Goal: Task Accomplishment & Management: Manage account settings

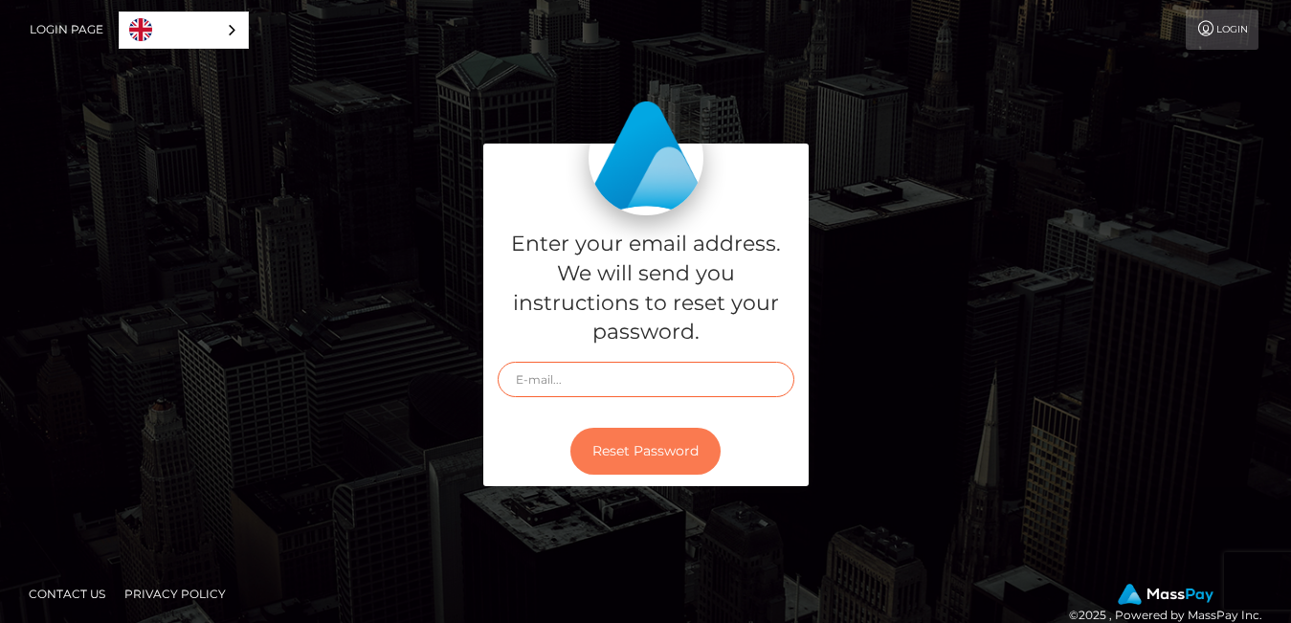
type input "[EMAIL_ADDRESS][DOMAIN_NAME]"
click at [644, 449] on button "Reset Password" at bounding box center [645, 451] width 150 height 47
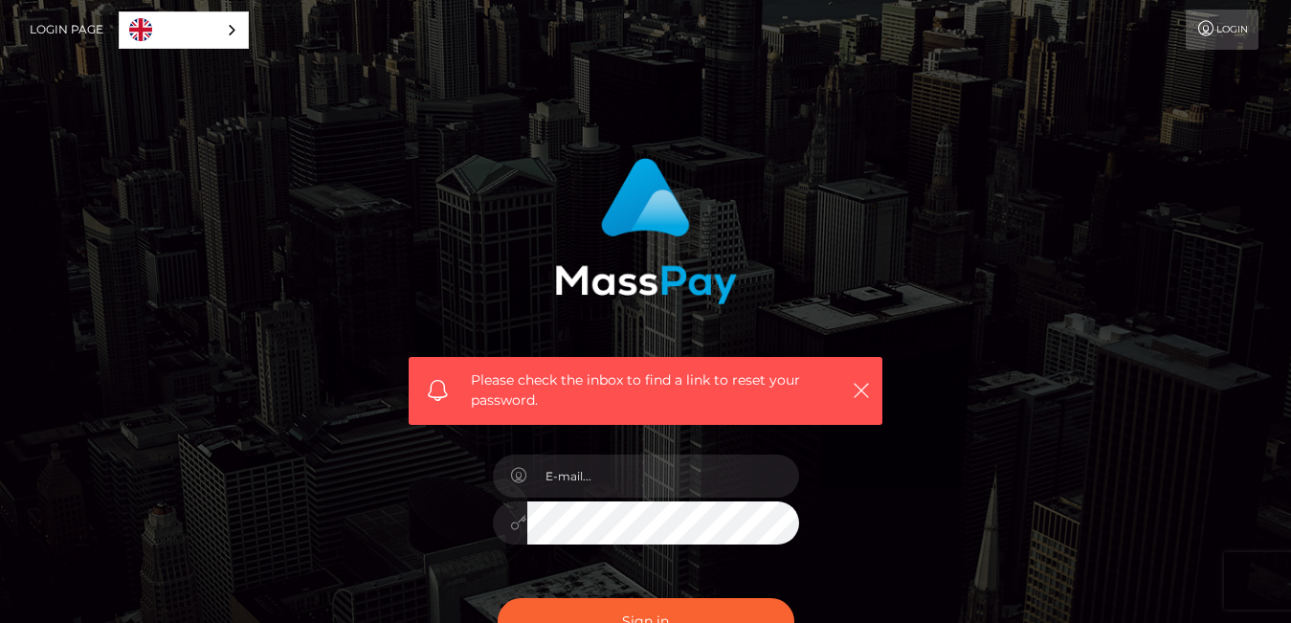
type input "[EMAIL_ADDRESS][DOMAIN_NAME]"
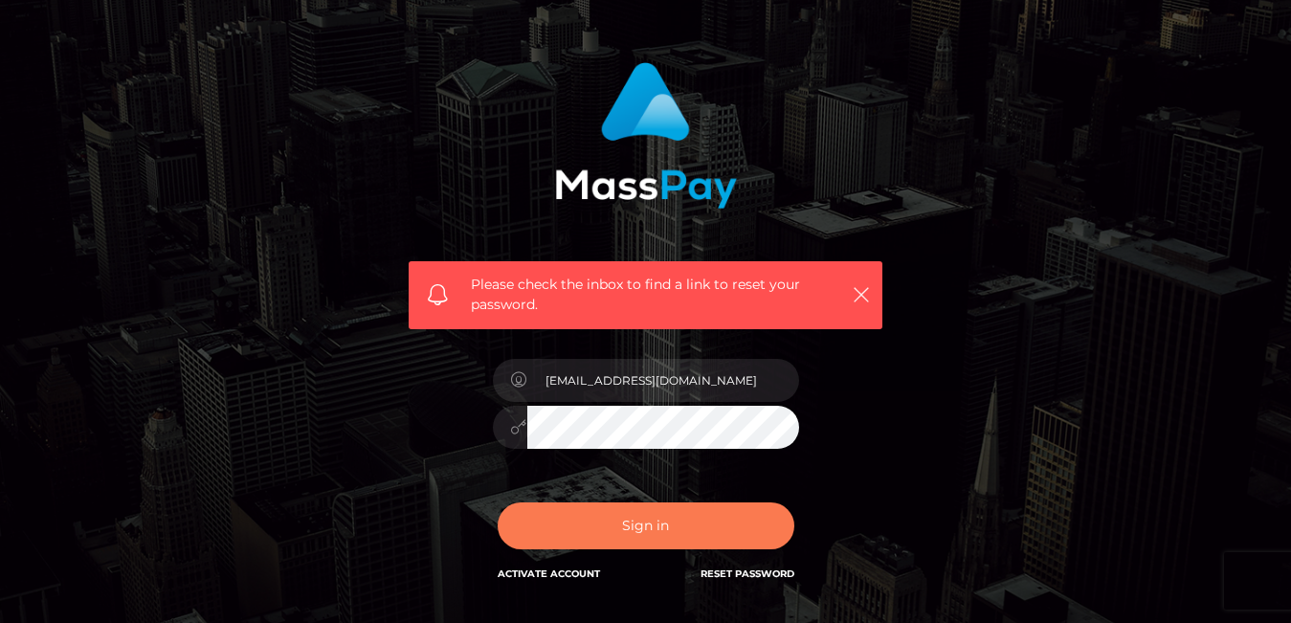
click at [656, 524] on button "Sign in" at bounding box center [646, 525] width 297 height 47
